Goal: Task Accomplishment & Management: Use online tool/utility

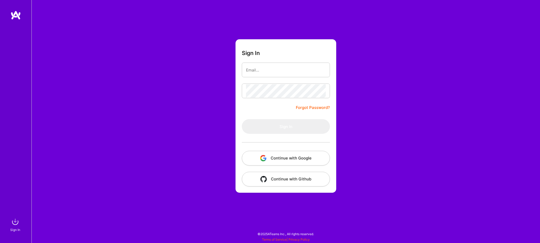
click at [301, 156] on button "Continue with Google" at bounding box center [286, 158] width 88 height 15
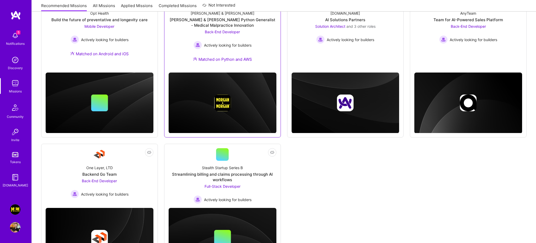
scroll to position [34, 0]
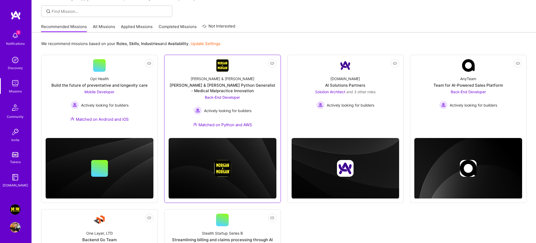
click at [248, 117] on div "[PERSON_NAME] & [PERSON_NAME] & [PERSON_NAME] Python Generalist - Medical Malpr…" at bounding box center [222, 103] width 108 height 62
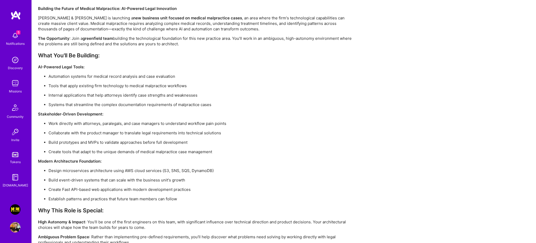
scroll to position [397, 0]
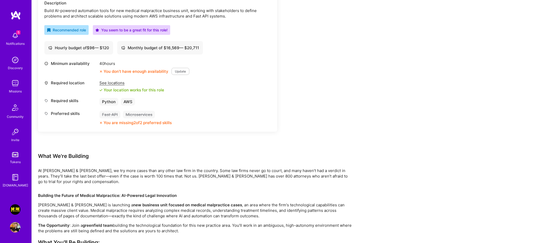
scroll to position [0, 0]
